Goal: Navigation & Orientation: Find specific page/section

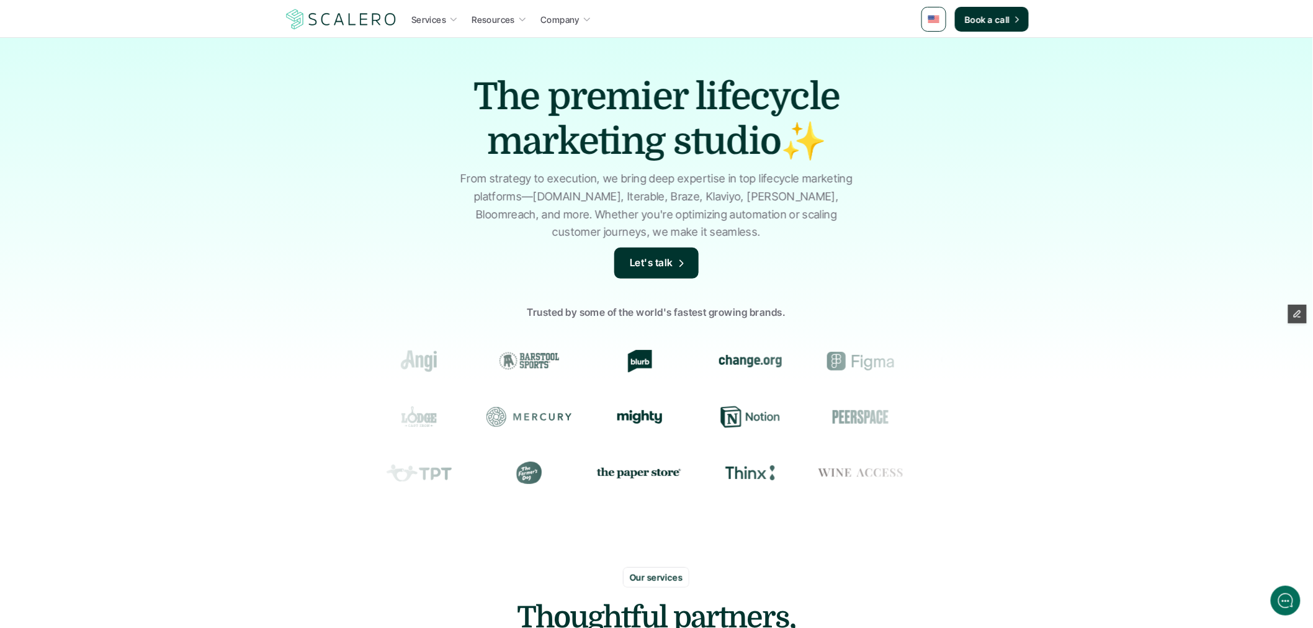
click at [927, 14] on link at bounding box center [933, 19] width 25 height 25
click at [937, 53] on link at bounding box center [935, 49] width 22 height 22
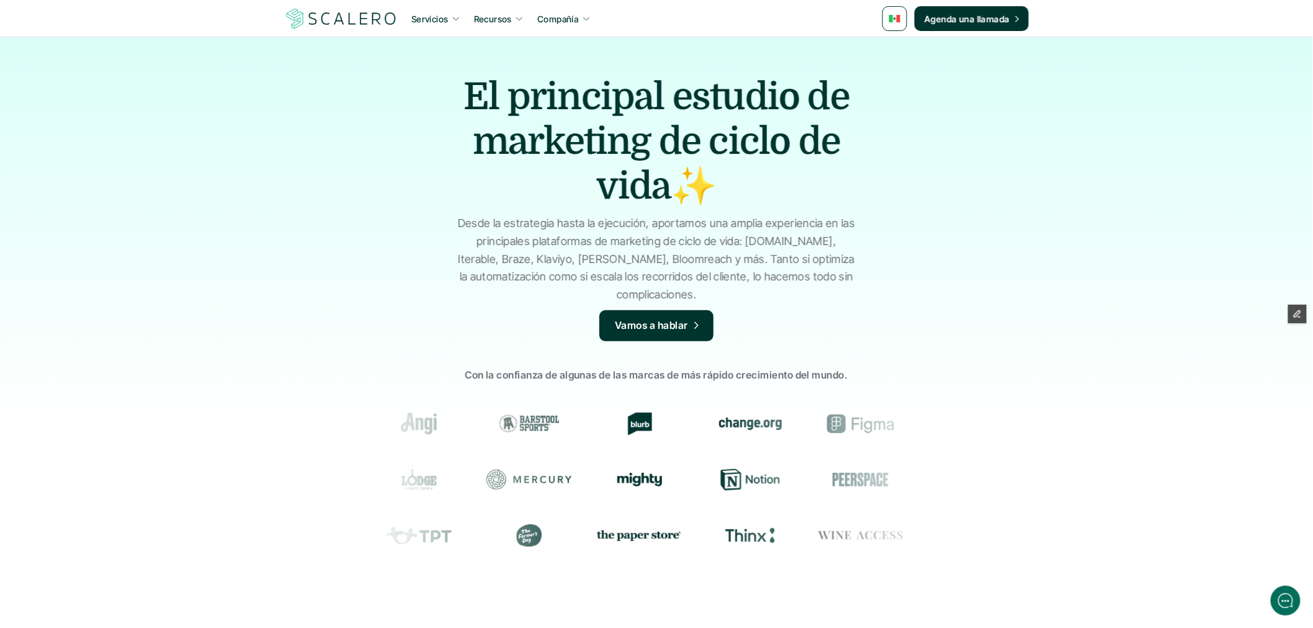
click at [892, 22] on img at bounding box center [894, 18] width 11 height 7
click at [895, 76] on img at bounding box center [897, 74] width 10 height 7
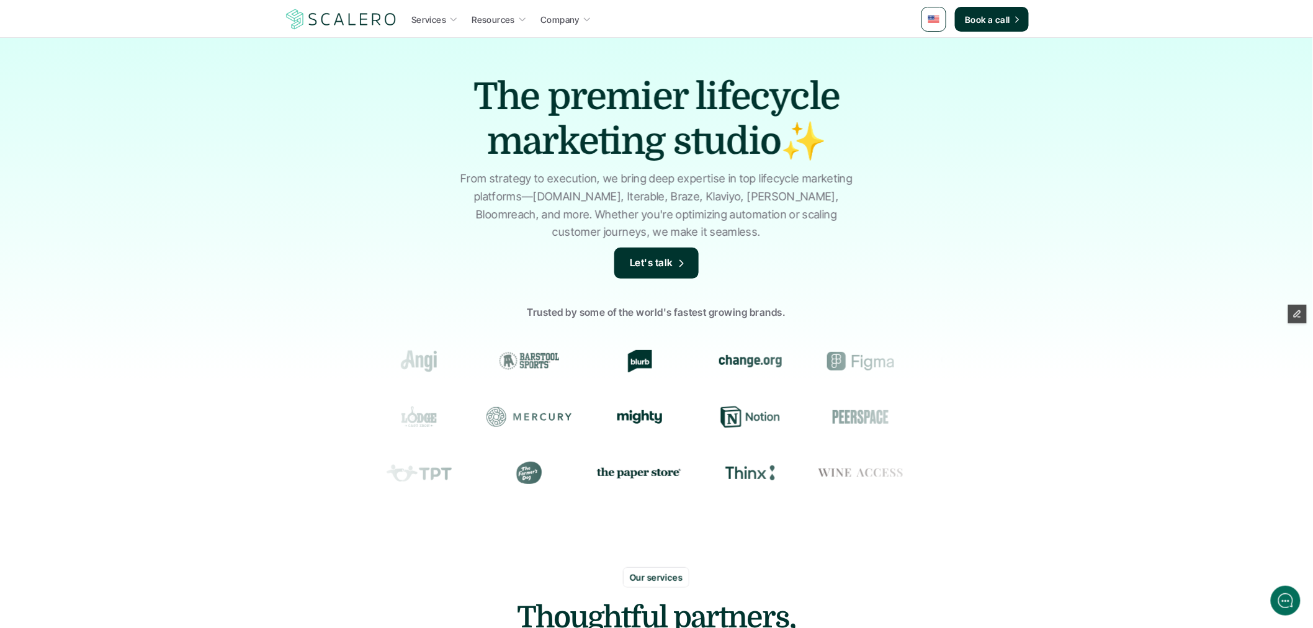
click at [934, 23] on link at bounding box center [933, 19] width 25 height 25
click at [935, 71] on img at bounding box center [935, 74] width 10 height 7
click at [937, 9] on link at bounding box center [933, 19] width 25 height 25
click at [936, 53] on link at bounding box center [935, 49] width 22 height 22
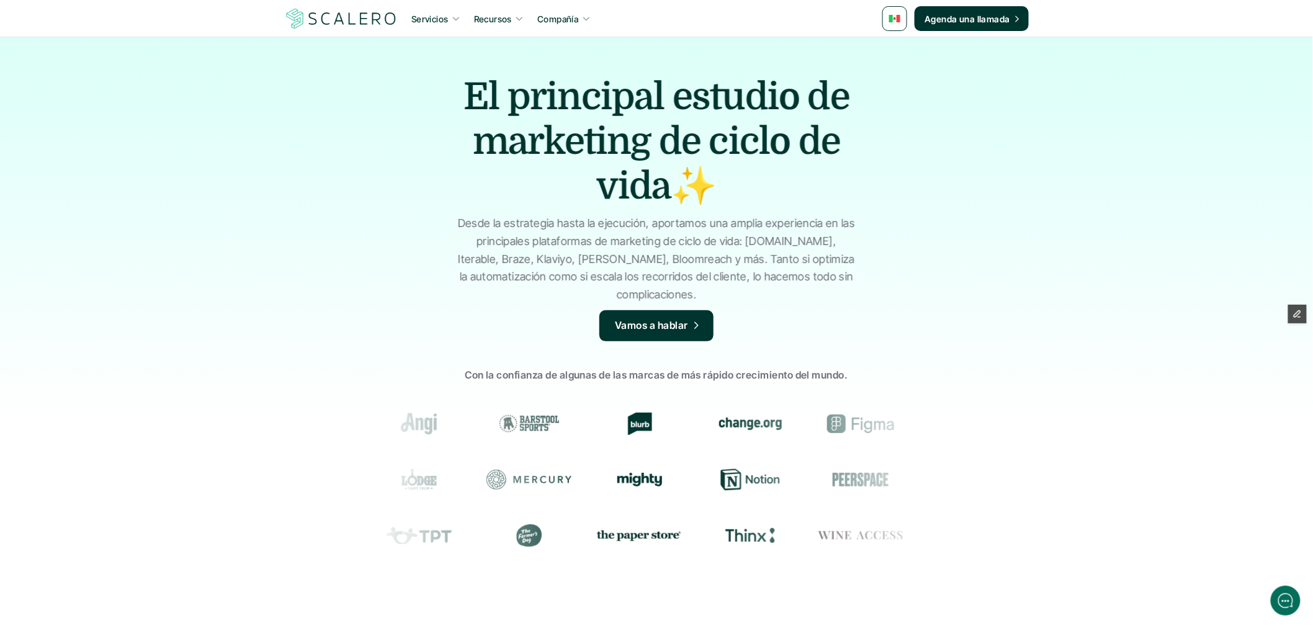
click at [901, 22] on link at bounding box center [894, 18] width 25 height 25
click at [896, 76] on img at bounding box center [897, 74] width 10 height 7
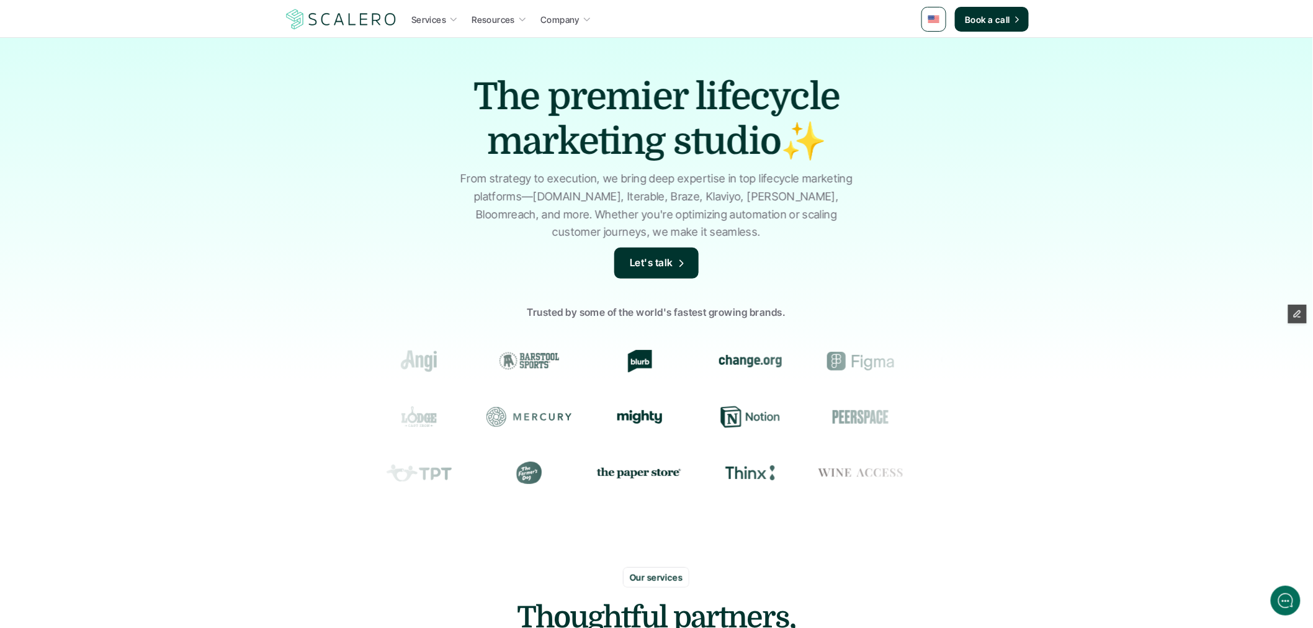
click at [935, 20] on img at bounding box center [933, 19] width 11 height 7
click at [933, 68] on link at bounding box center [935, 74] width 22 height 22
